Goal: Transaction & Acquisition: Purchase product/service

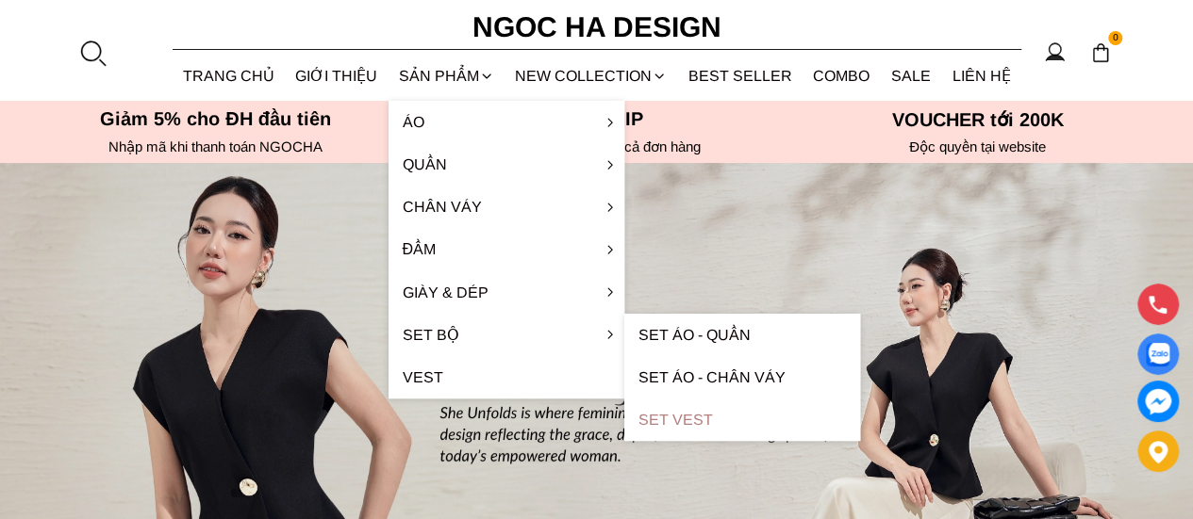
click at [673, 418] on link "Set Vest" at bounding box center [742, 420] width 236 height 42
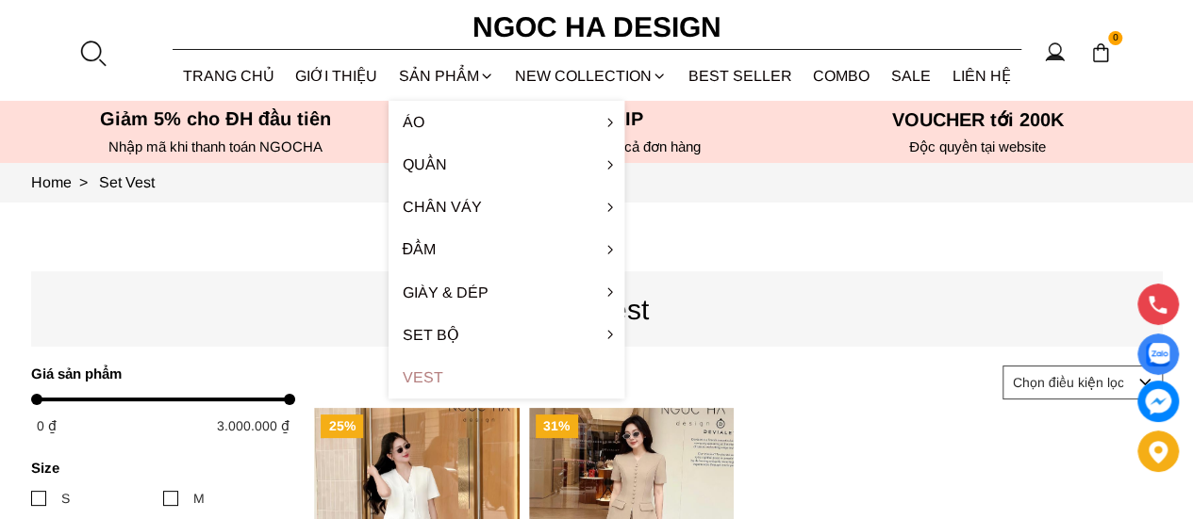
click at [440, 385] on link "Vest" at bounding box center [506, 377] width 236 height 42
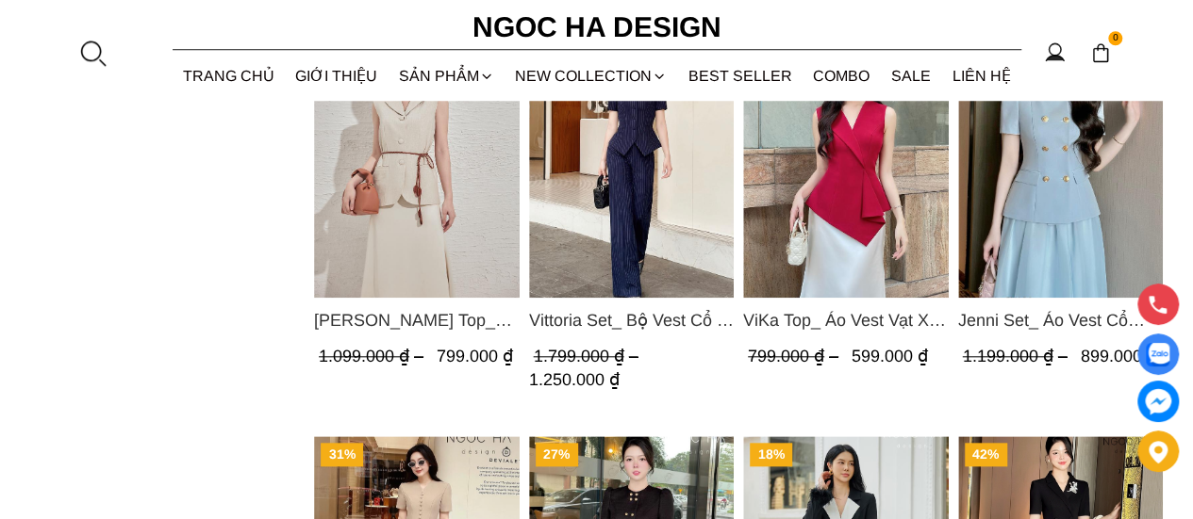
scroll to position [788, 0]
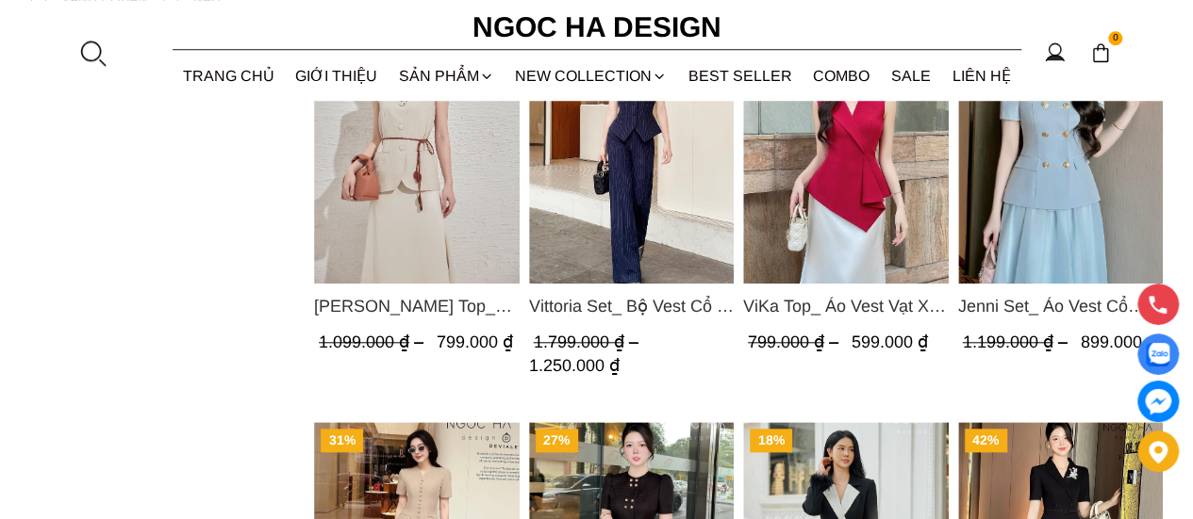
click at [575, 301] on span "Vittoria Set_ Bộ Vest Cổ V Quần Suông Kẻ Sọc BQ013" at bounding box center [631, 306] width 206 height 26
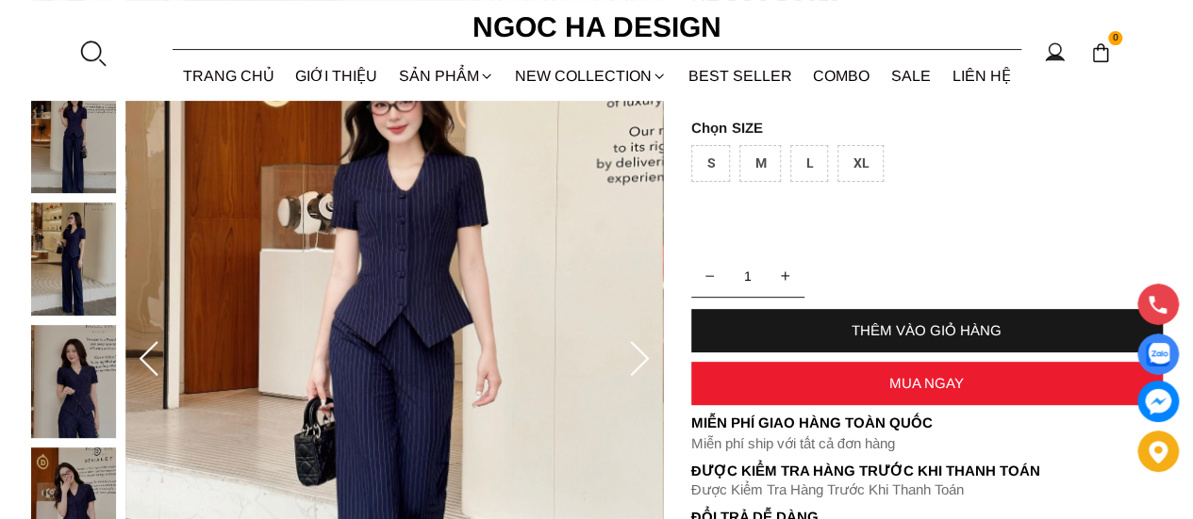
scroll to position [265, 0]
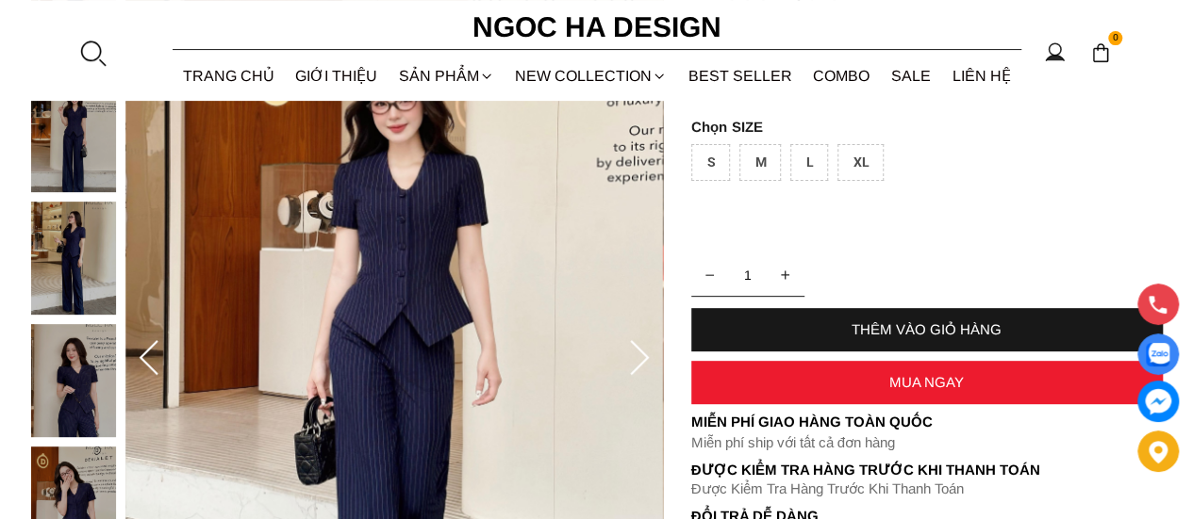
click at [75, 256] on img at bounding box center [73, 258] width 85 height 113
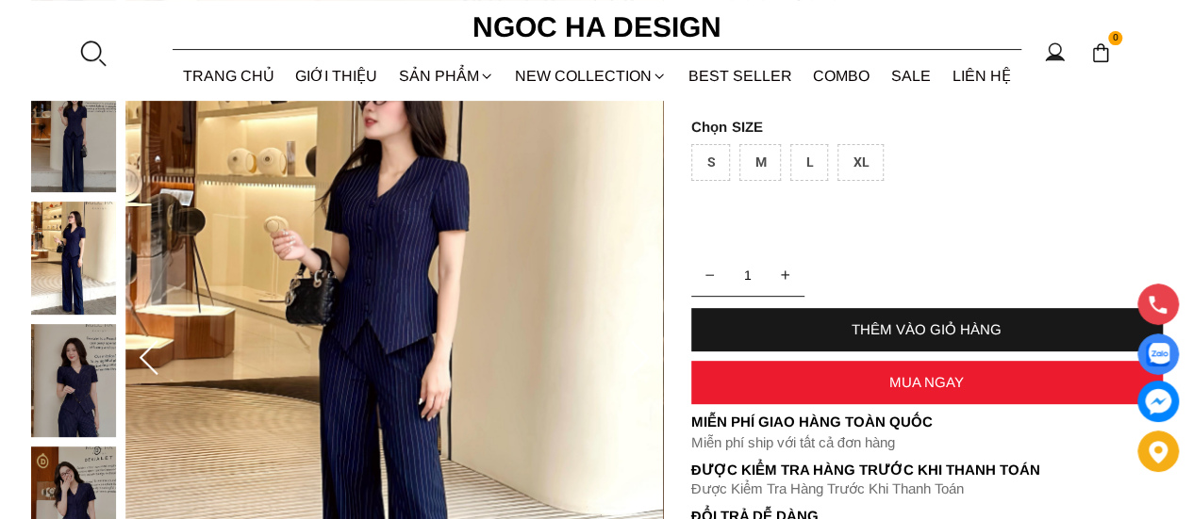
click at [56, 372] on img at bounding box center [73, 380] width 85 height 113
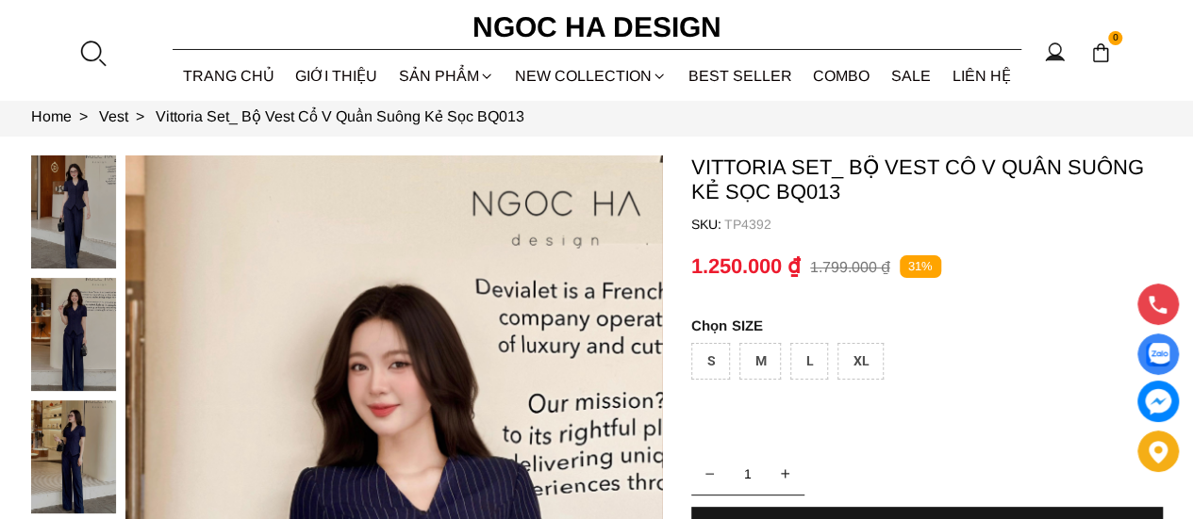
scroll to position [21, 0]
